Goal: Find contact information: Find contact information

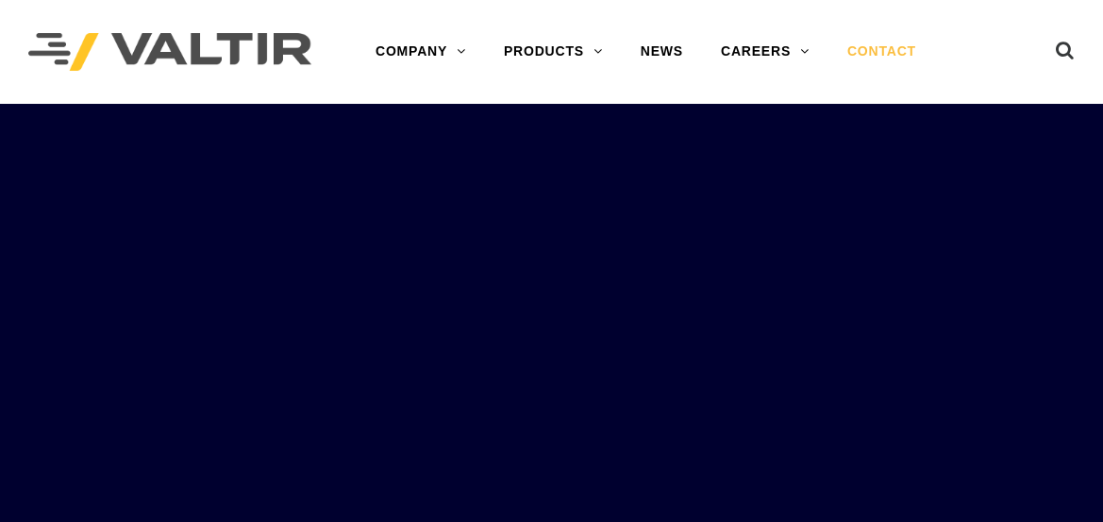
click at [876, 52] on link "CONTACT" at bounding box center [881, 52] width 107 height 38
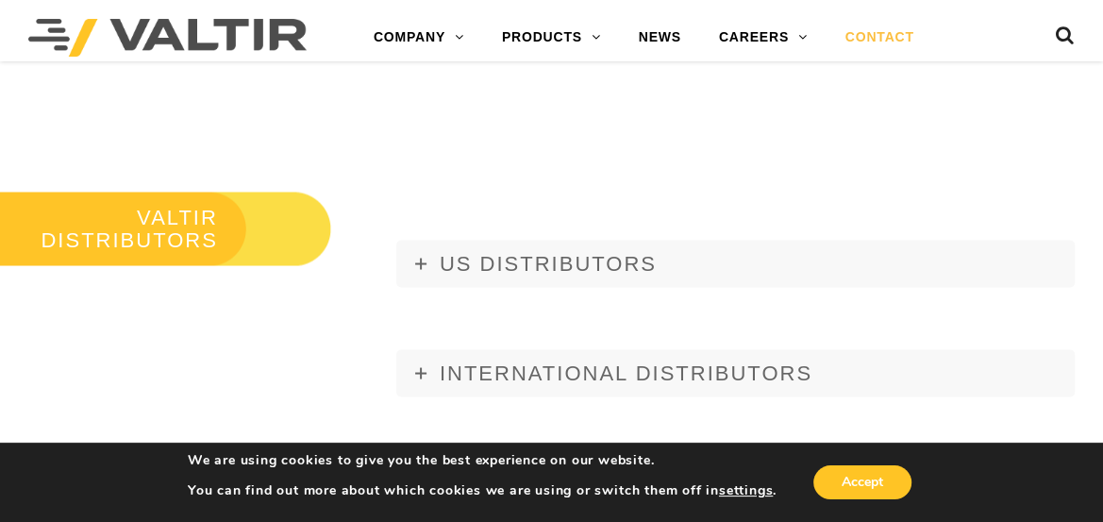
scroll to position [2144, 0]
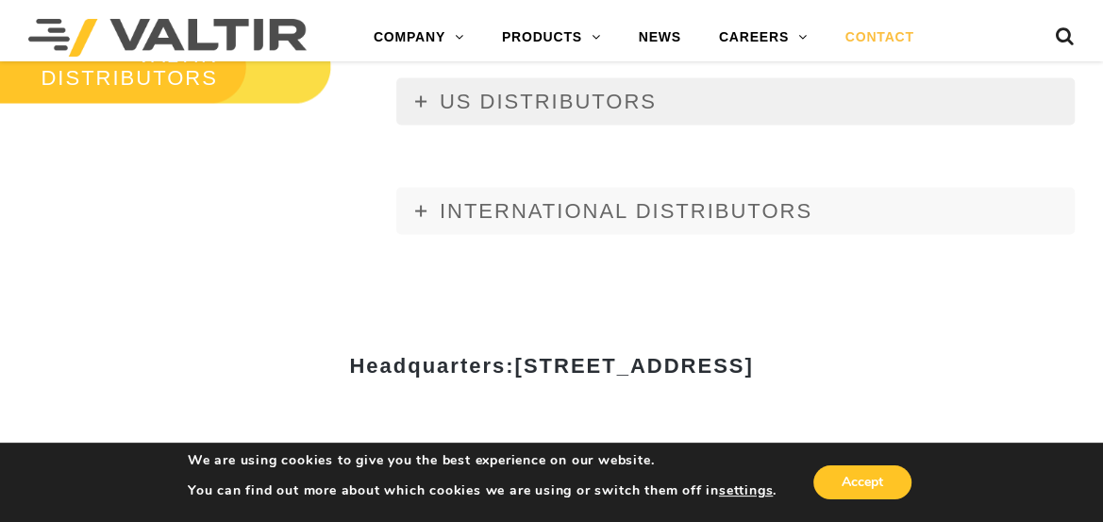
click at [408, 92] on link "US DISTRIBUTORS" at bounding box center [735, 101] width 678 height 47
